Goal: Task Accomplishment & Management: Manage account settings

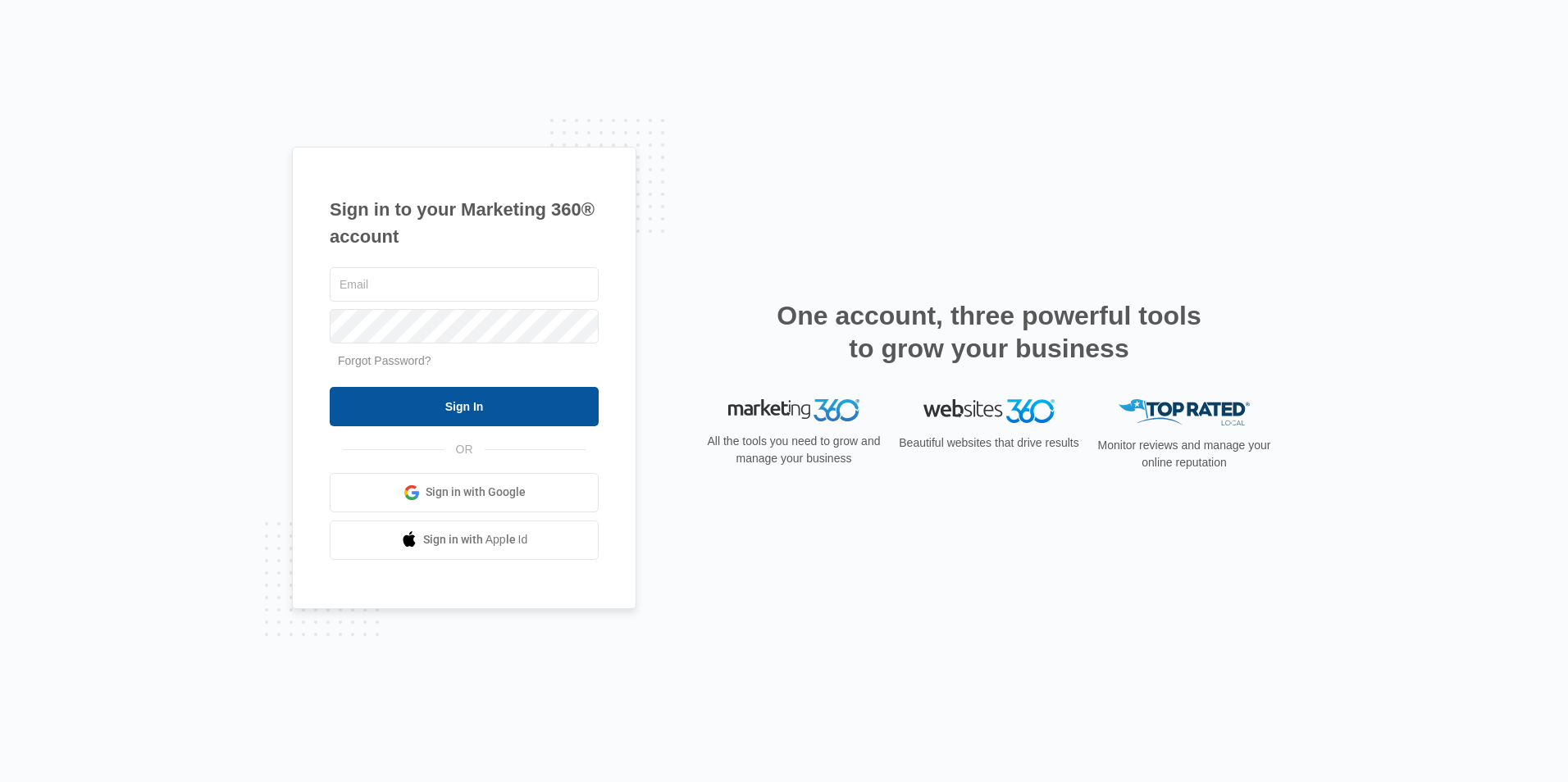
type input "[EMAIL_ADDRESS][DOMAIN_NAME]"
click at [492, 411] on input "Sign In" at bounding box center [464, 406] width 269 height 39
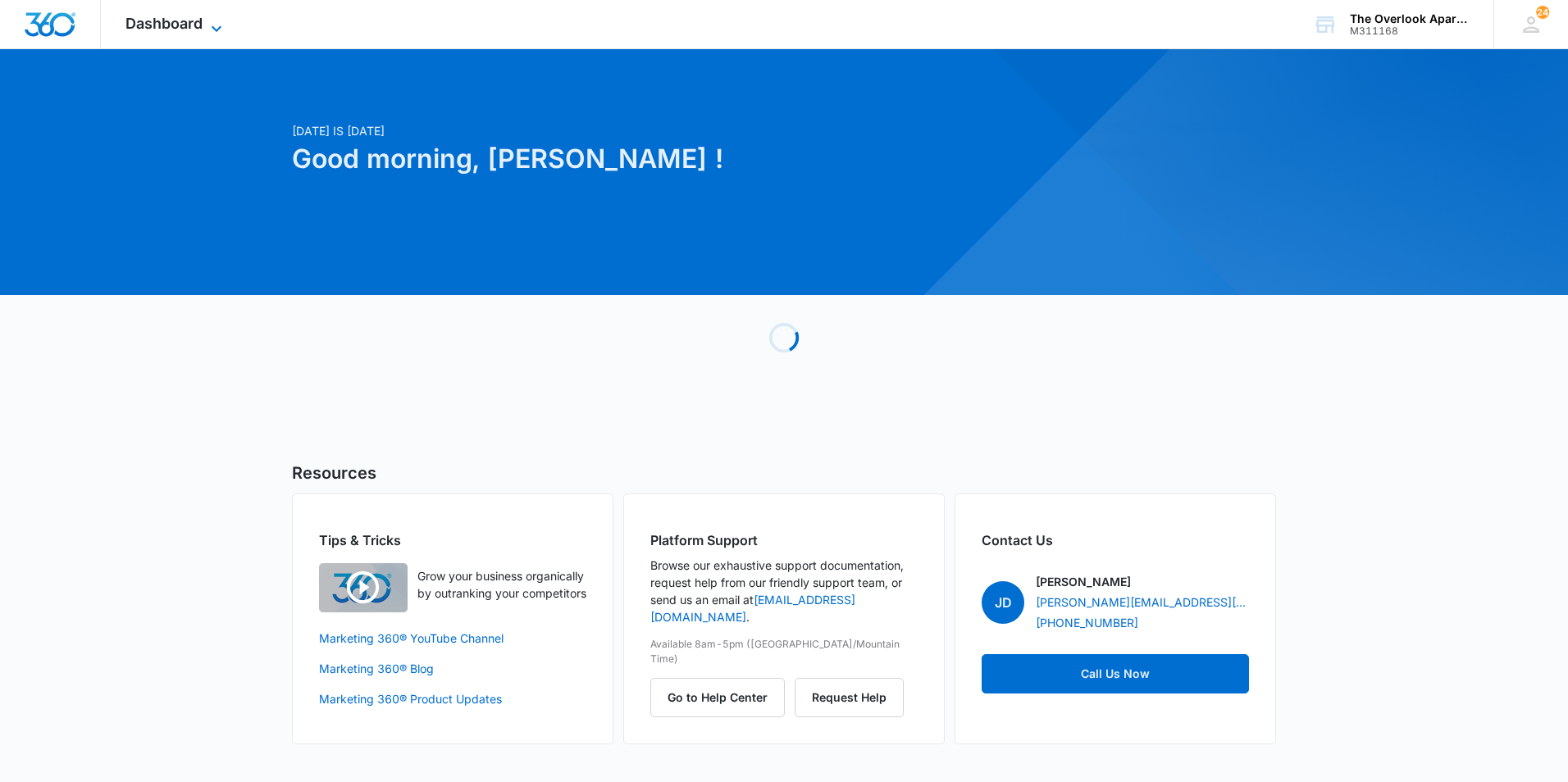
click at [199, 22] on span "Dashboard" at bounding box center [164, 23] width 77 height 17
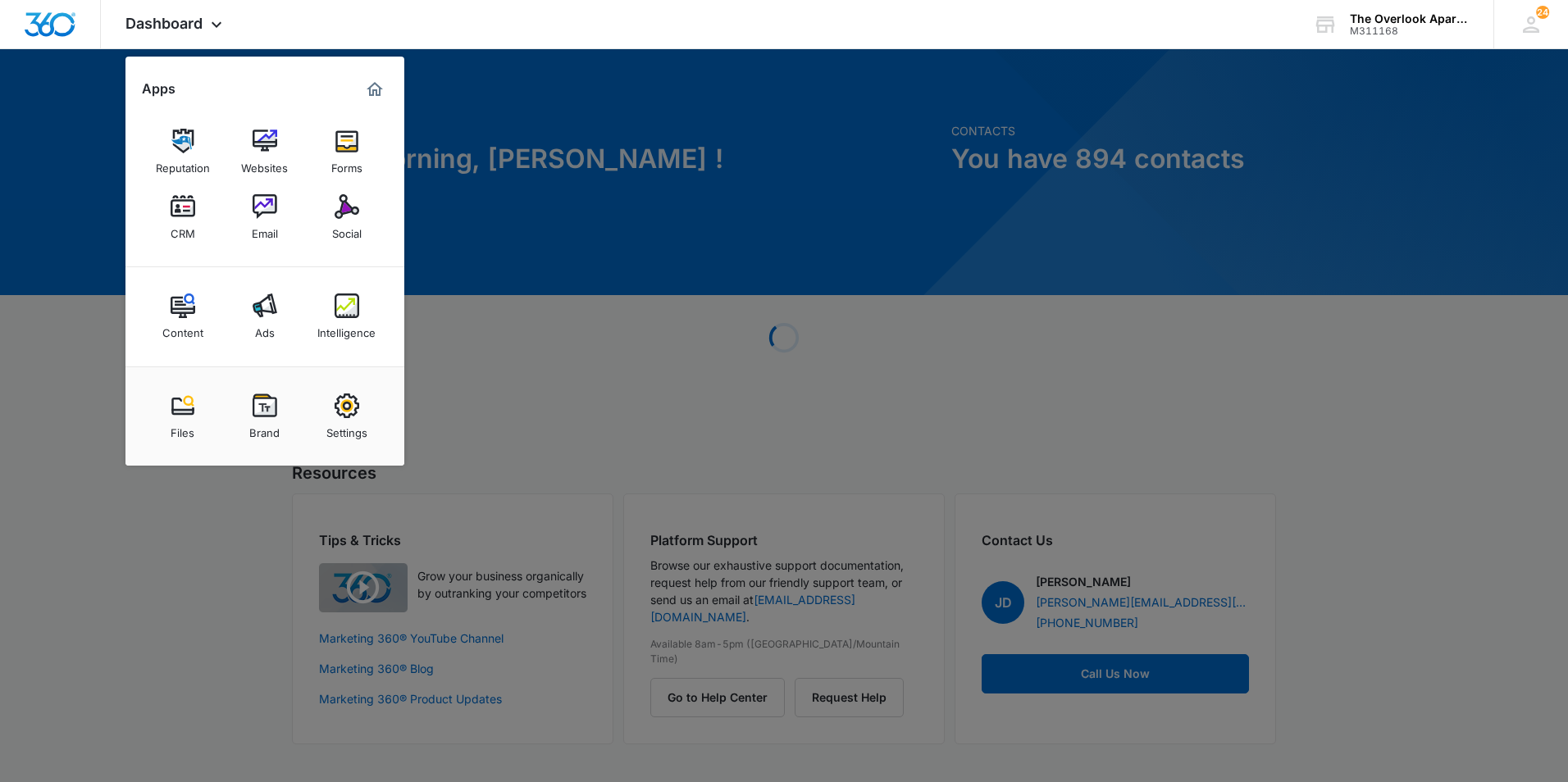
click at [199, 210] on link "CRM" at bounding box center [183, 217] width 62 height 62
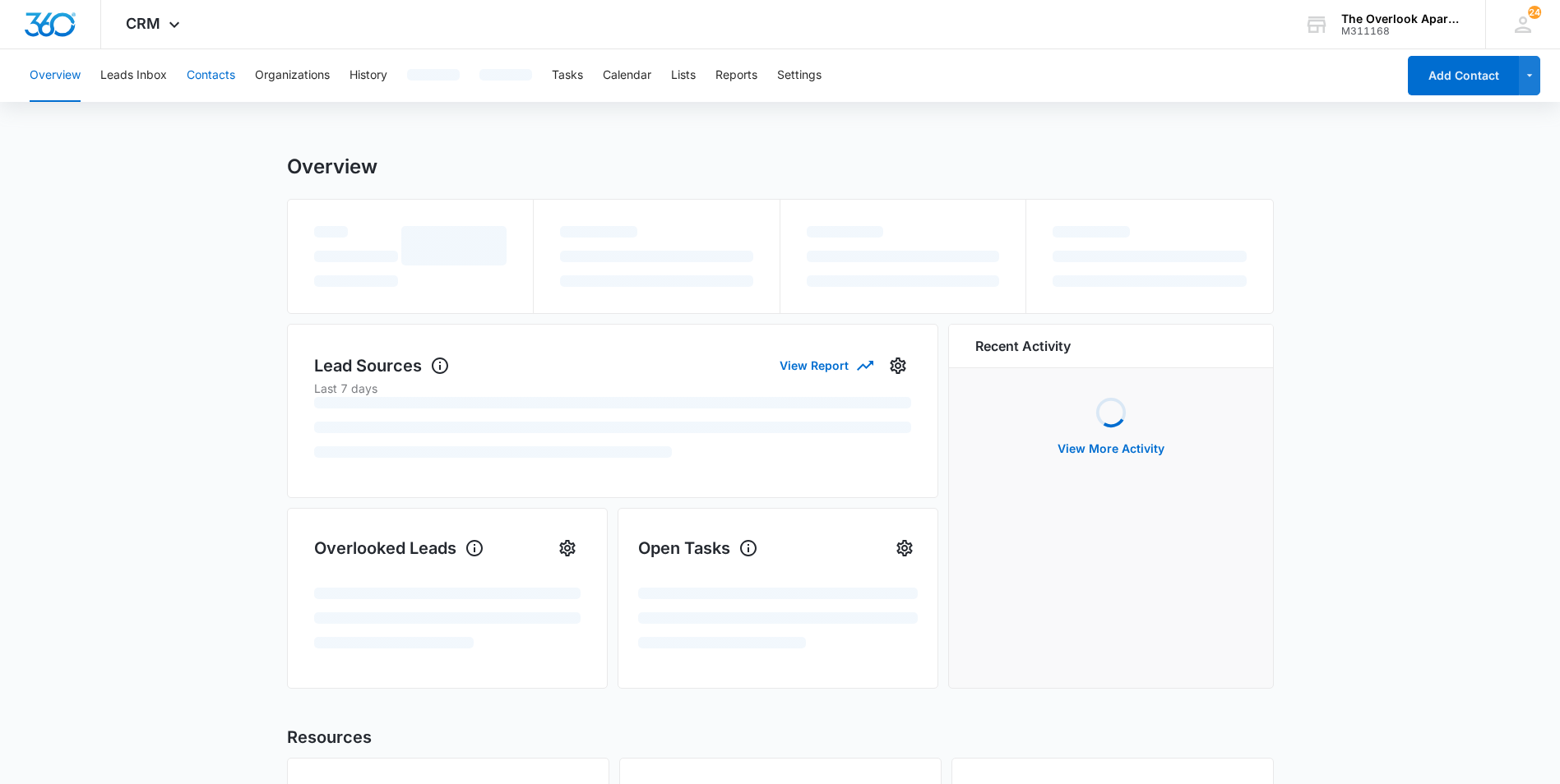
click at [235, 66] on button "Contacts" at bounding box center [211, 75] width 48 height 53
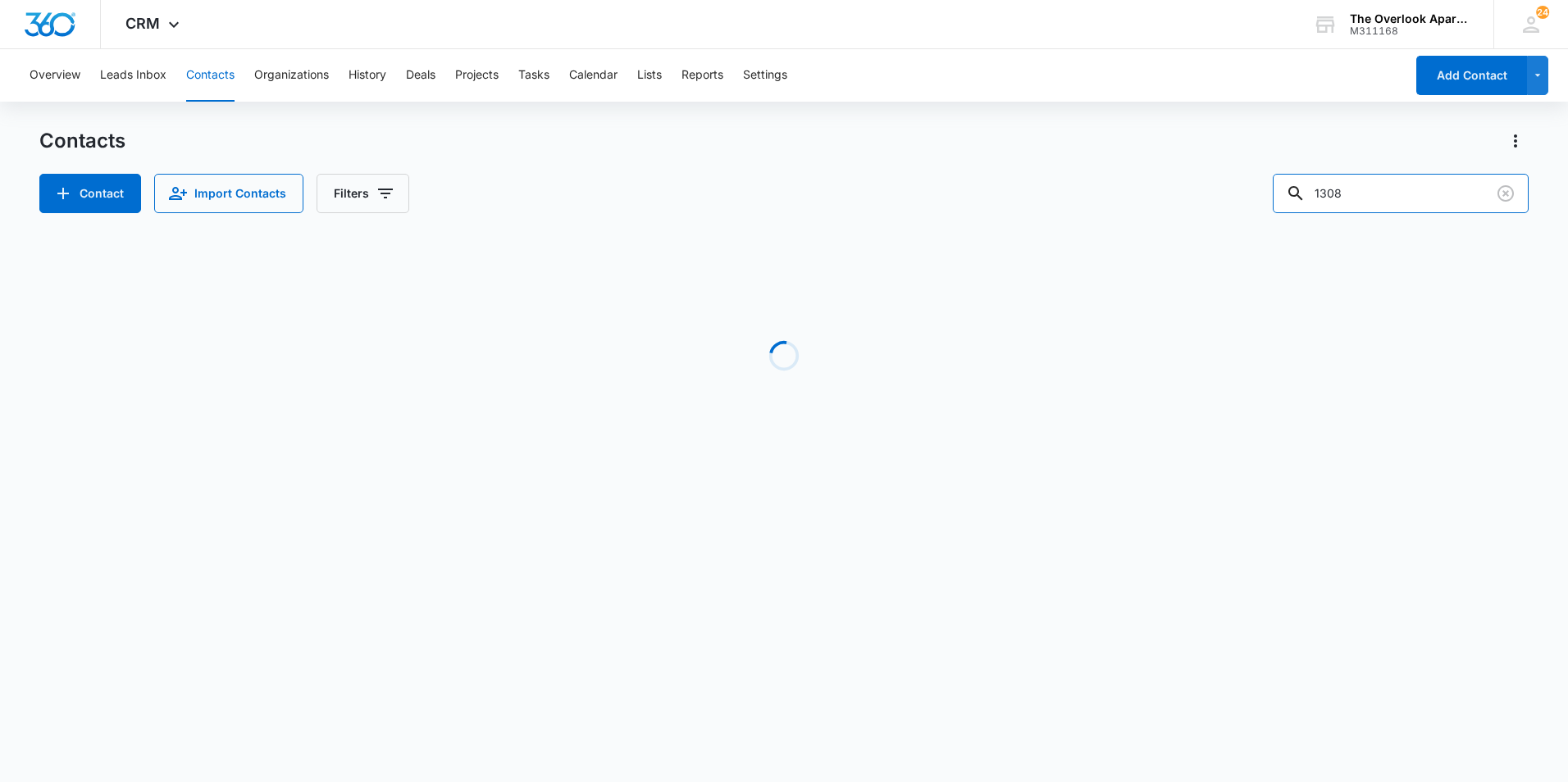
drag, startPoint x: 1420, startPoint y: 177, endPoint x: 1104, endPoint y: 118, distance: 321.5
click at [1177, 148] on div "Contacts Contact Import Contacts Filters 1308" at bounding box center [783, 170] width 1489 height 85
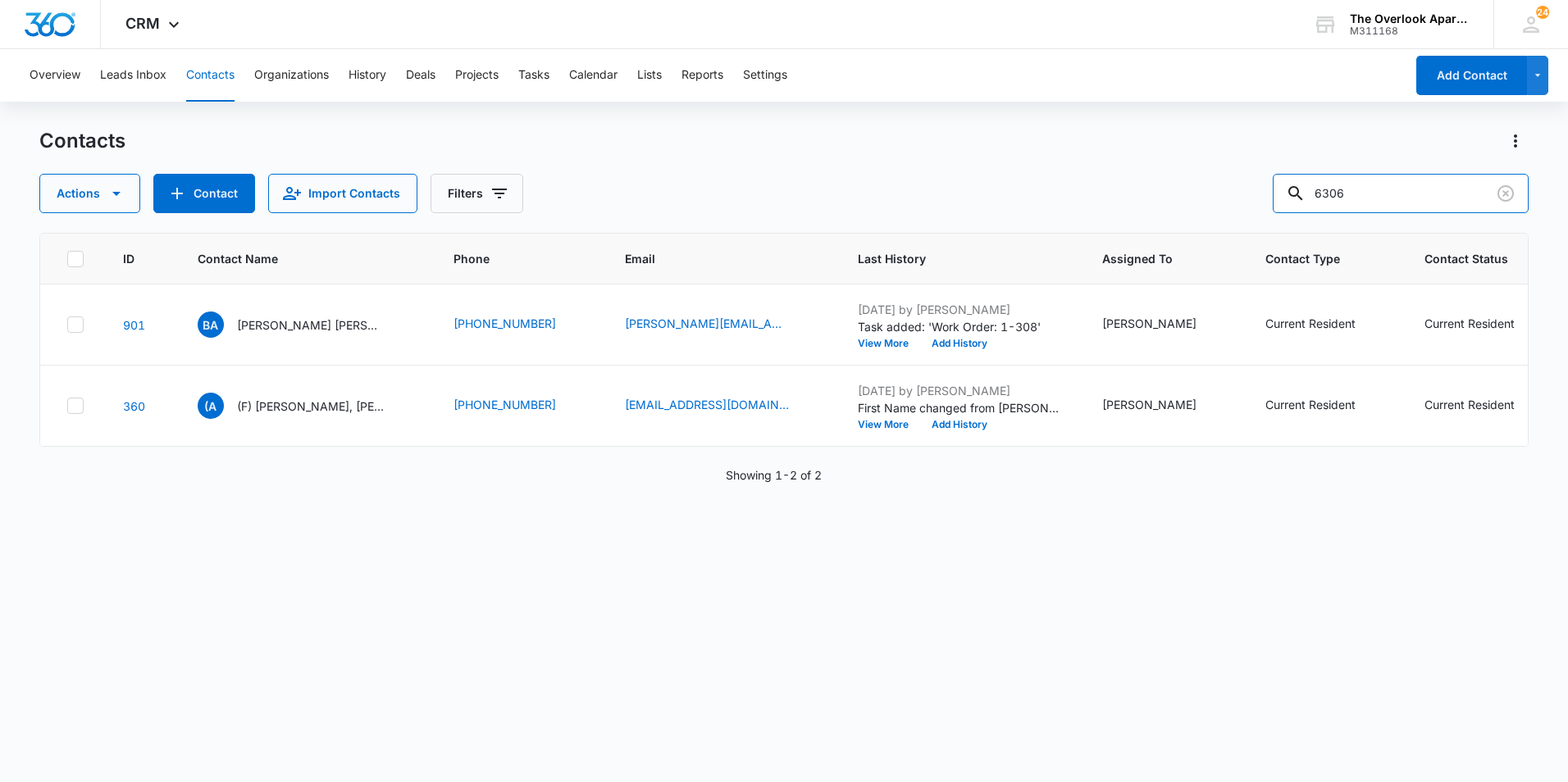
type input "6306"
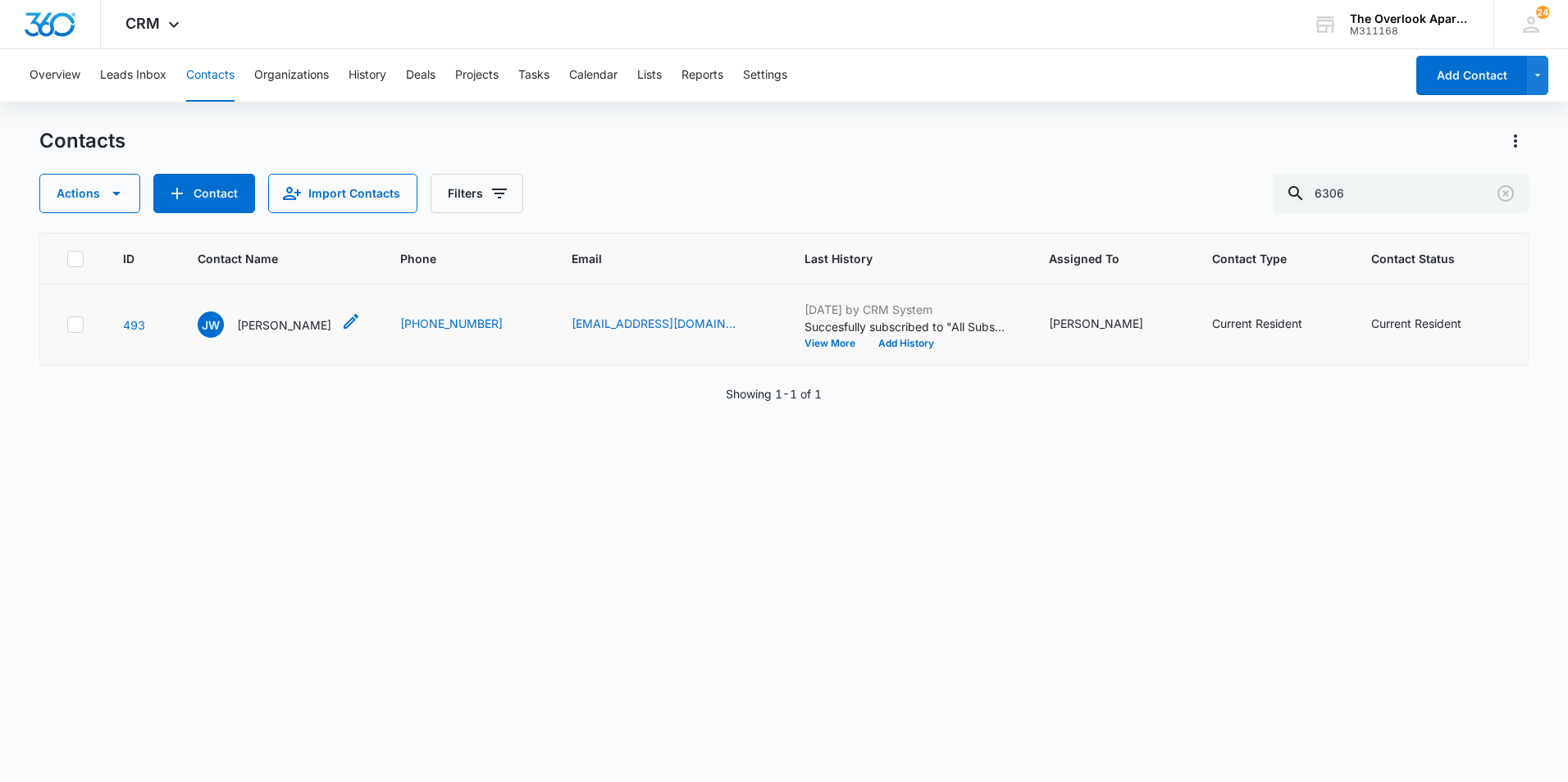
click at [346, 327] on icon "Contact Name - Justin Wampler - Select to Edit Field" at bounding box center [351, 321] width 20 height 20
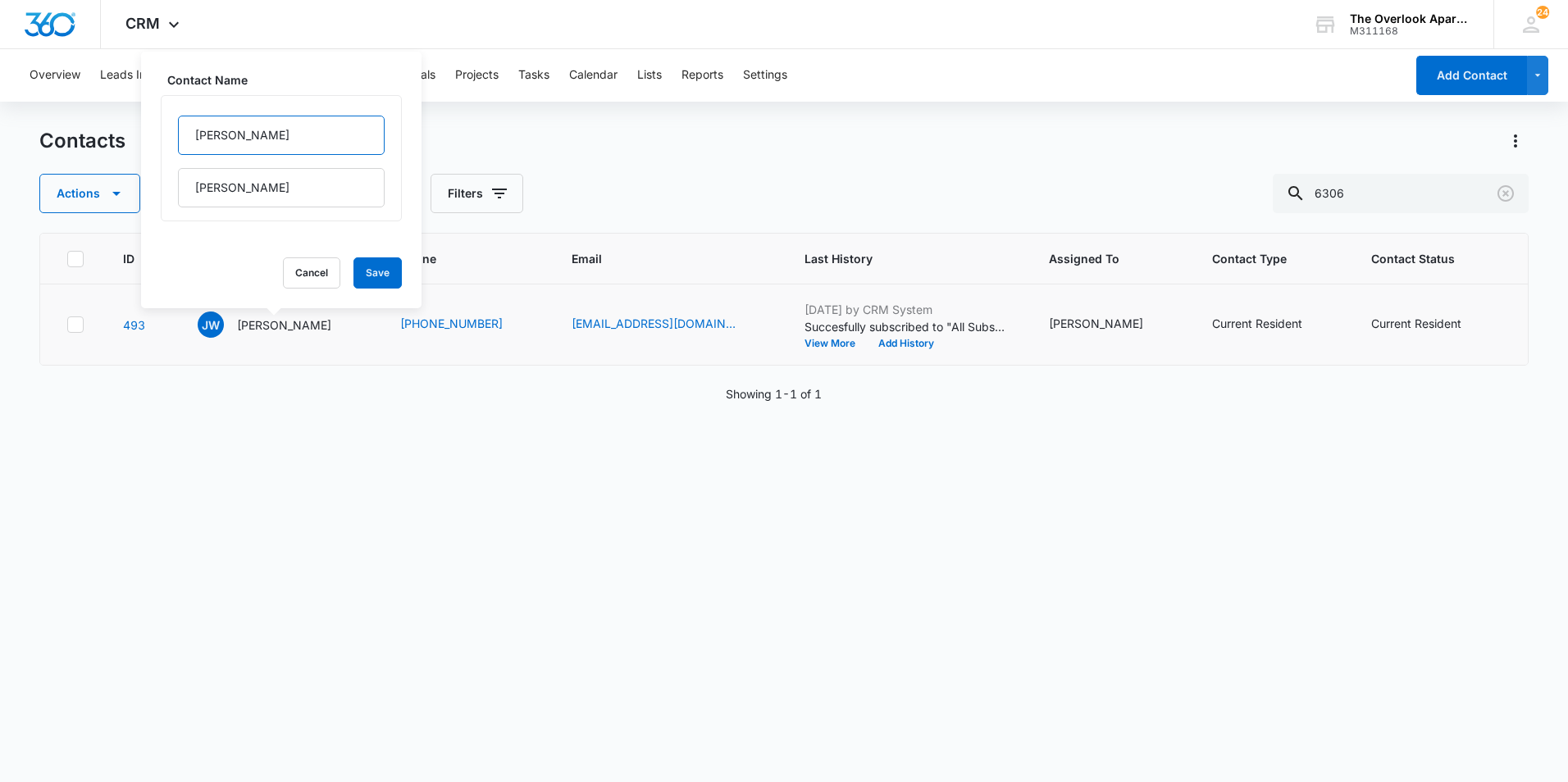
click at [192, 132] on input "Justin" at bounding box center [282, 135] width 206 height 39
type input "(F) Justin"
click at [364, 275] on button "Save" at bounding box center [378, 273] width 48 height 31
